Goal: Task Accomplishment & Management: Manage account settings

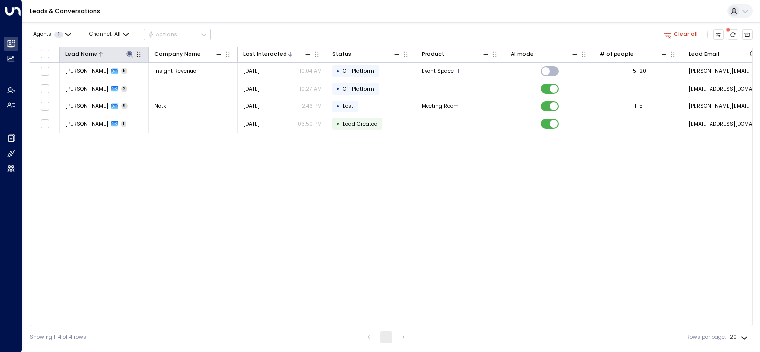
click at [127, 53] on icon at bounding box center [130, 54] width 8 height 8
click at [172, 84] on icon "button" at bounding box center [174, 82] width 6 height 6
click at [161, 226] on div "Lead Name Company Name Last Interacted Status Product AI mode # of people Lead …" at bounding box center [391, 185] width 723 height 279
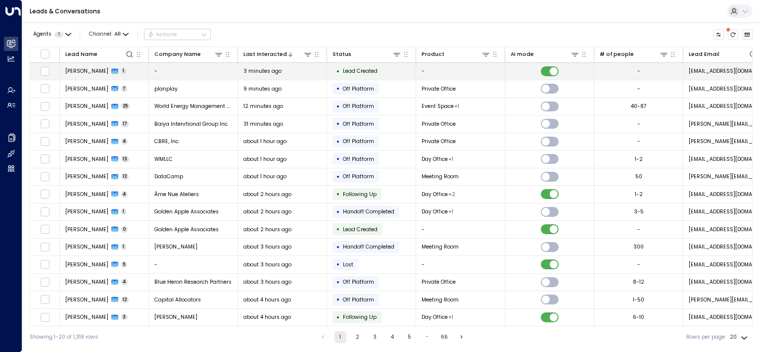
click at [74, 69] on span "[PERSON_NAME]" at bounding box center [86, 70] width 43 height 7
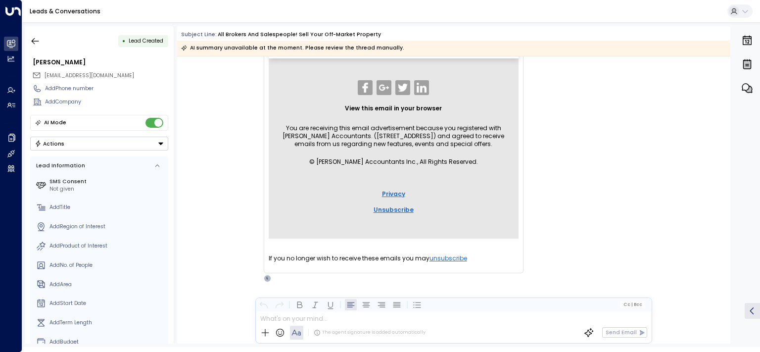
scroll to position [782, 0]
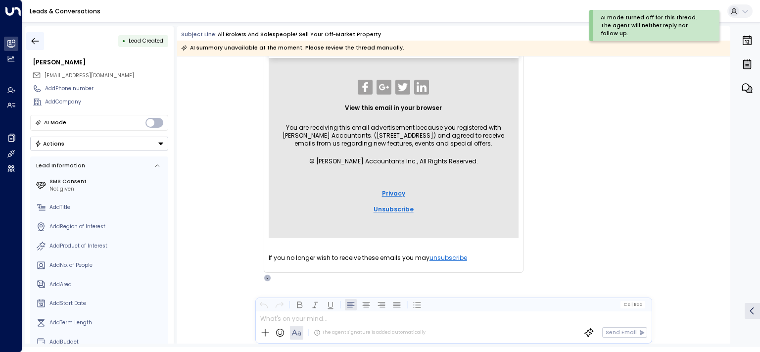
click at [38, 42] on icon "button" at bounding box center [35, 41] width 10 height 10
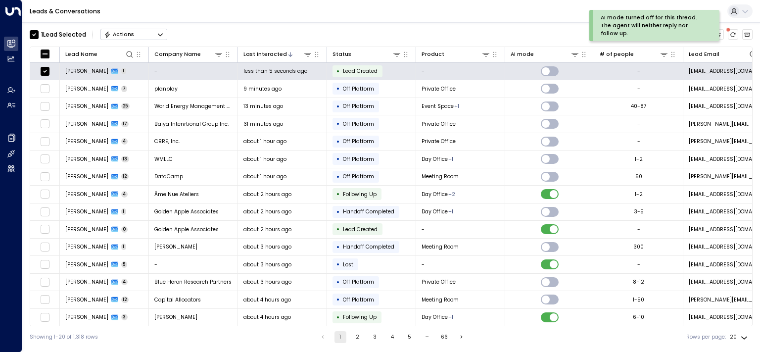
click at [154, 36] on button "Actions" at bounding box center [133, 35] width 67 height 12
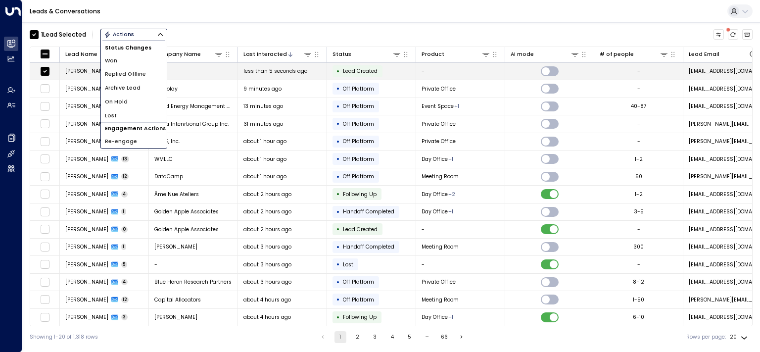
drag, startPoint x: 128, startPoint y: 71, endPoint x: 144, endPoint y: 79, distance: 18.1
click at [128, 72] on span "Replied Offline" at bounding box center [125, 74] width 41 height 8
